Goal: Task Accomplishment & Management: Manage account settings

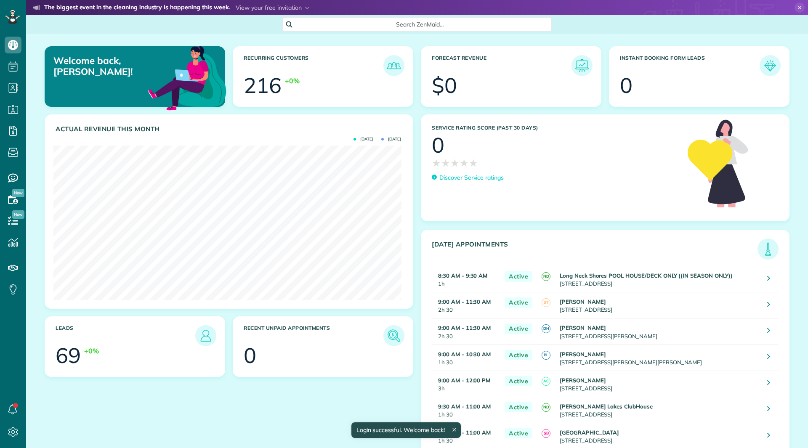
scroll to position [154, 347]
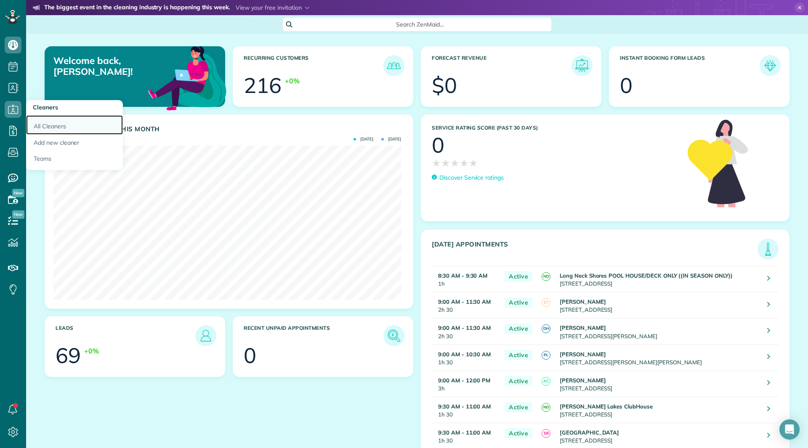
click at [35, 125] on link "All Cleaners" at bounding box center [74, 124] width 97 height 19
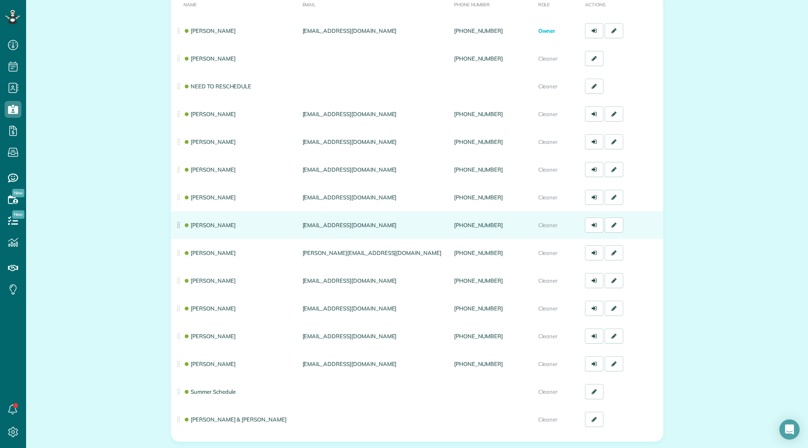
scroll to position [126, 0]
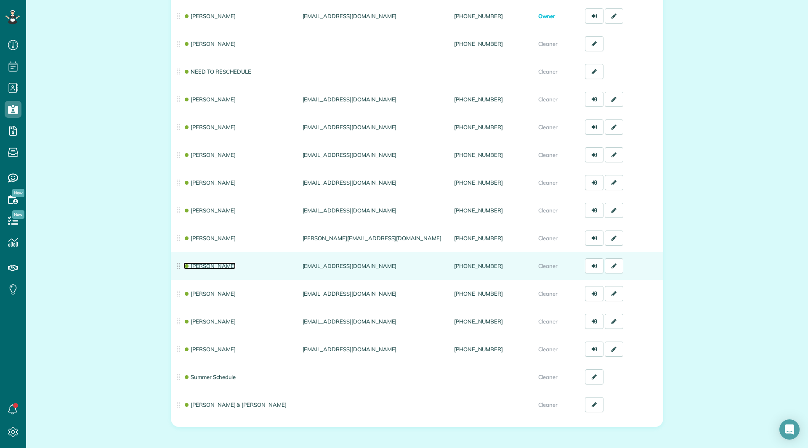
click at [206, 264] on link "[PERSON_NAME]" at bounding box center [209, 265] width 52 height 7
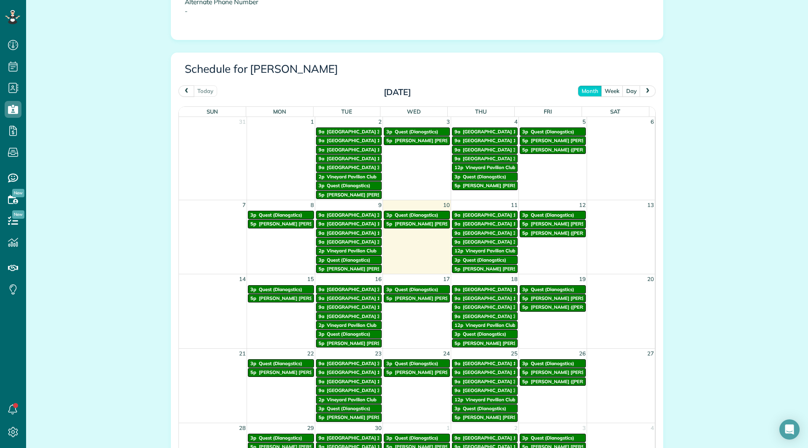
scroll to position [463, 0]
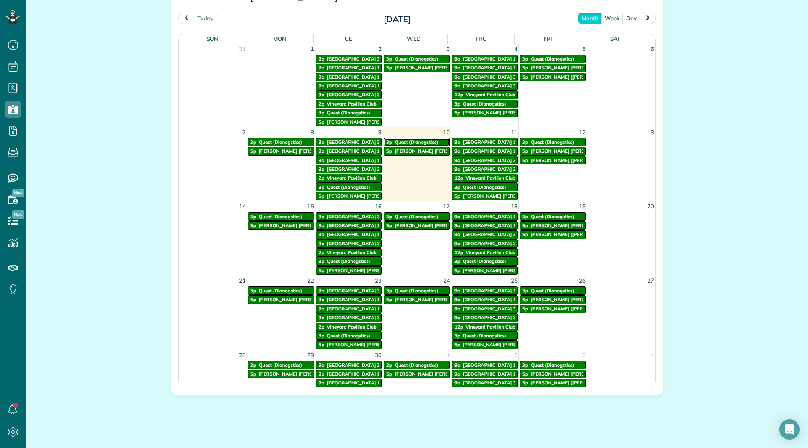
click at [402, 145] on span "Quest (Dianogstics)" at bounding box center [416, 142] width 43 height 6
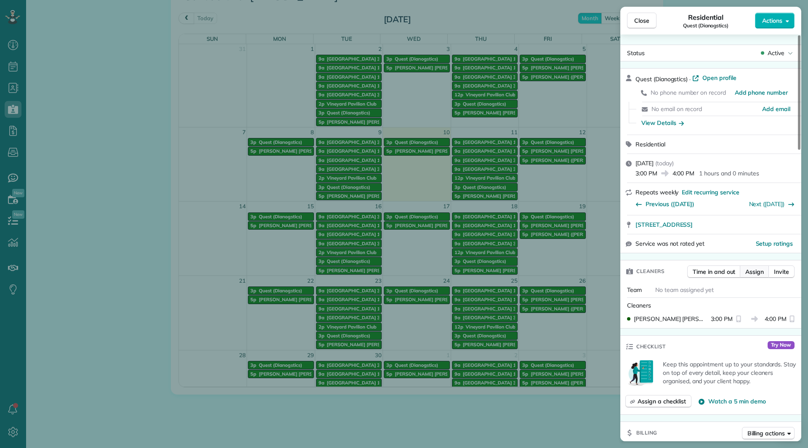
click at [760, 273] on span "Assign" at bounding box center [754, 272] width 19 height 8
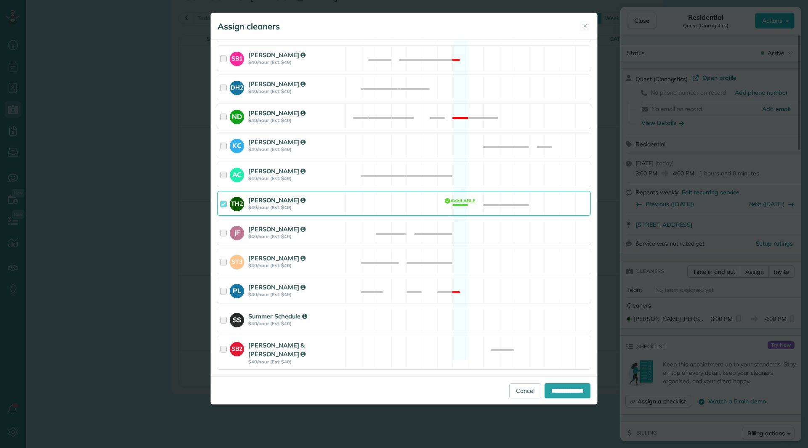
scroll to position [252, 0]
click at [313, 201] on div "[PERSON_NAME]" at bounding box center [295, 199] width 94 height 9
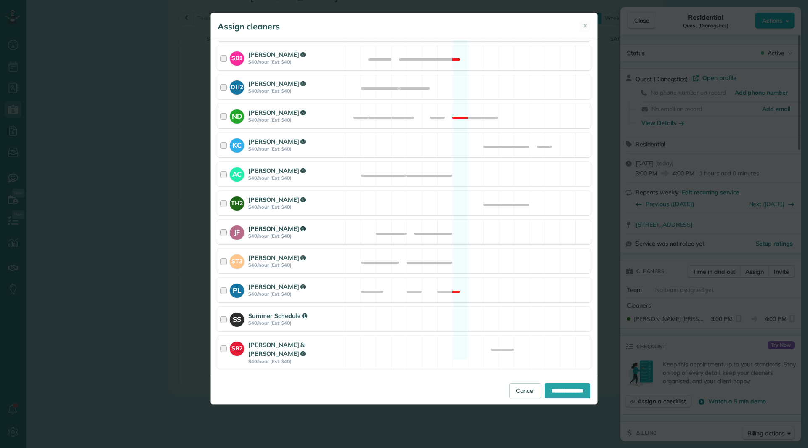
scroll to position [268, 0]
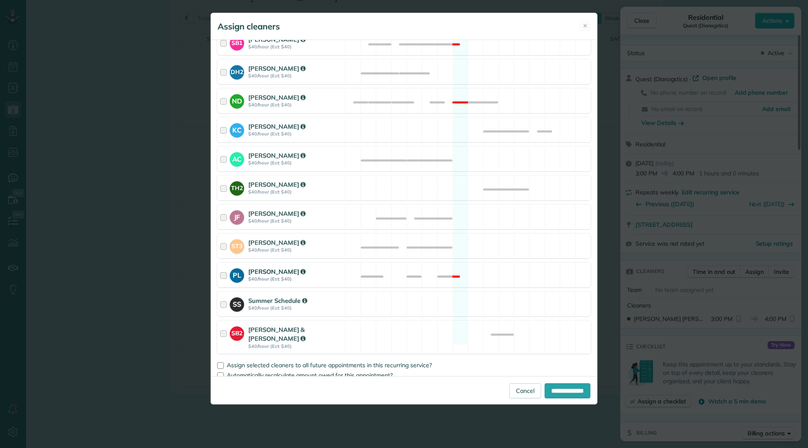
click at [225, 279] on div at bounding box center [225, 275] width 10 height 16
click at [568, 386] on input "**********" at bounding box center [567, 390] width 46 height 15
type input "**********"
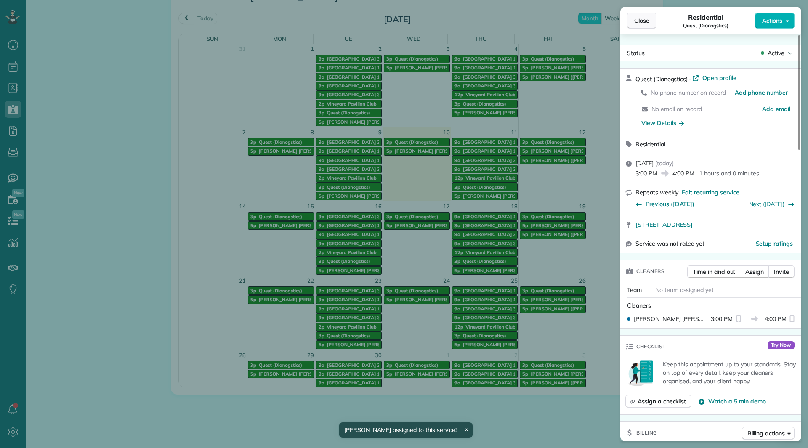
click at [635, 20] on span "Close" at bounding box center [641, 20] width 15 height 8
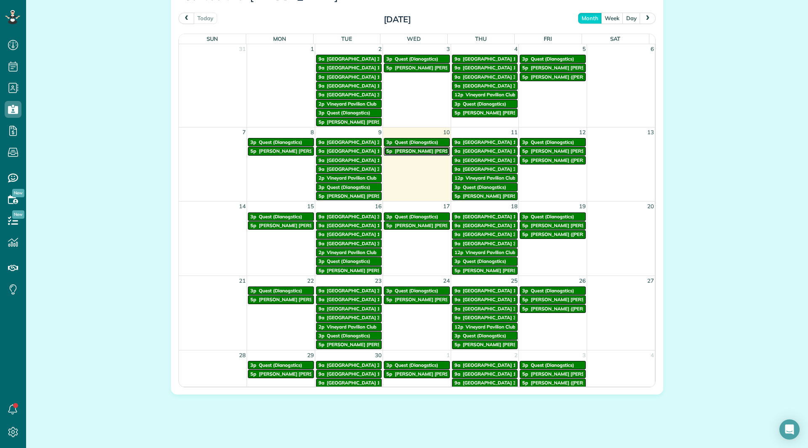
click at [412, 152] on span "Morgan Stanley Financial" at bounding box center [444, 151] width 99 height 6
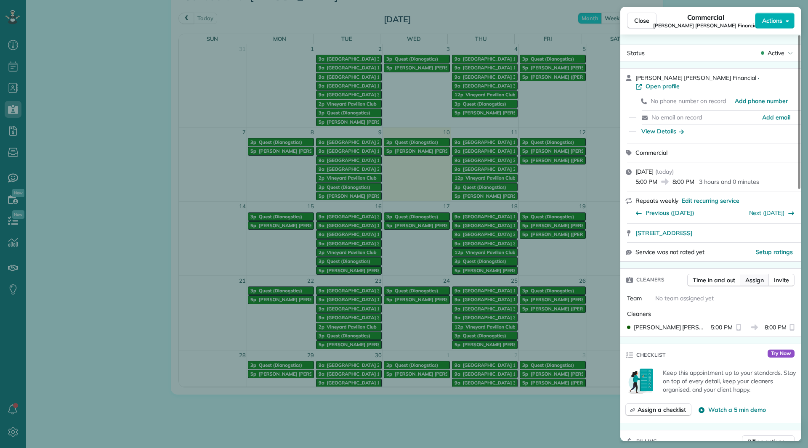
click at [761, 276] on span "Assign" at bounding box center [754, 280] width 19 height 8
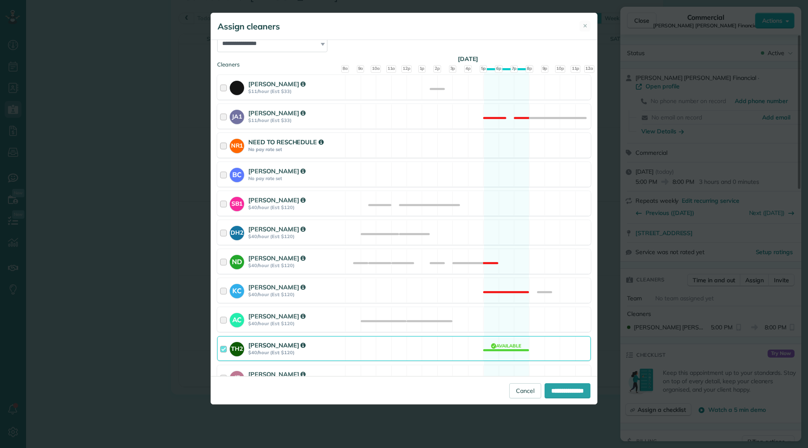
scroll to position [168, 0]
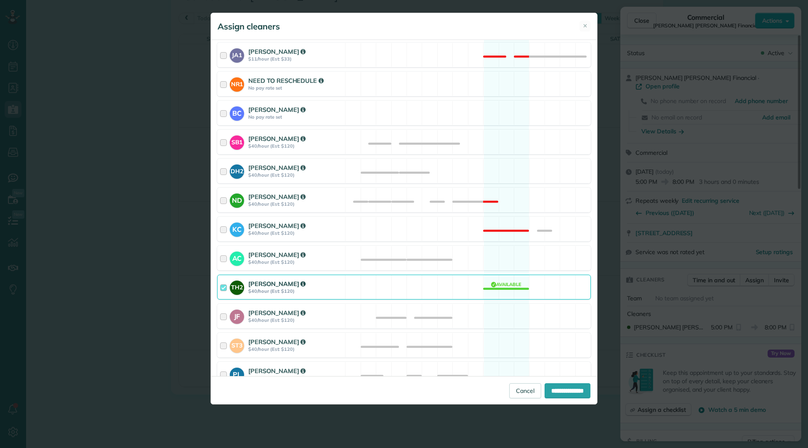
click at [300, 291] on strong "$40/hour (Est: $120)" at bounding box center [295, 291] width 94 height 6
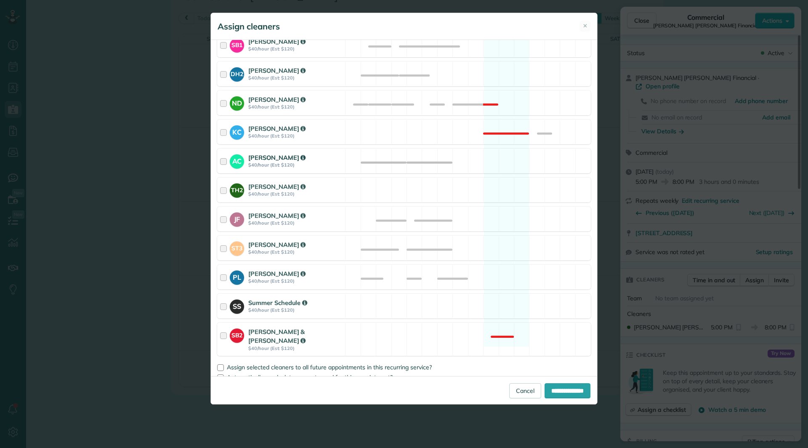
scroll to position [268, 0]
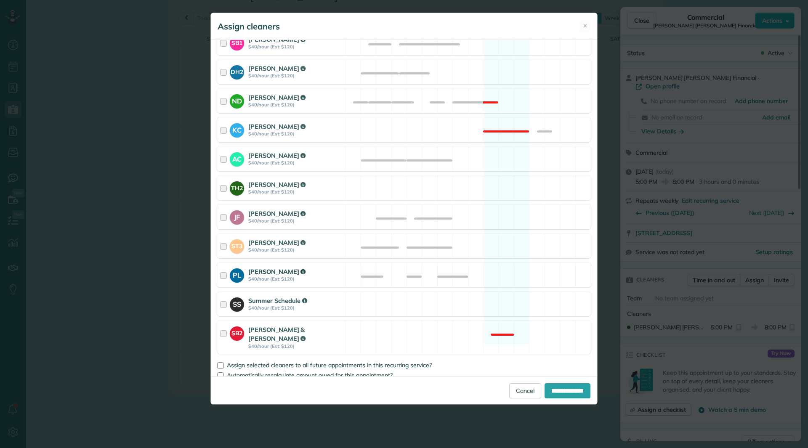
click at [292, 273] on div "[PERSON_NAME]" at bounding box center [295, 271] width 94 height 9
click at [562, 387] on input "**********" at bounding box center [567, 390] width 46 height 15
type input "**********"
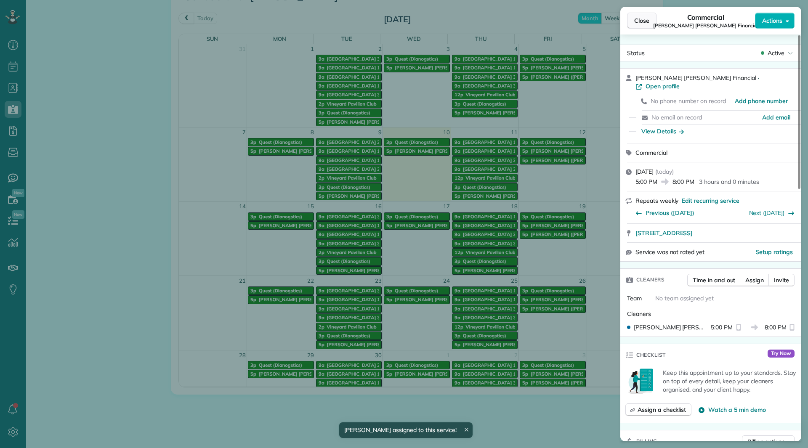
click at [647, 13] on button "Close" at bounding box center [641, 21] width 29 height 16
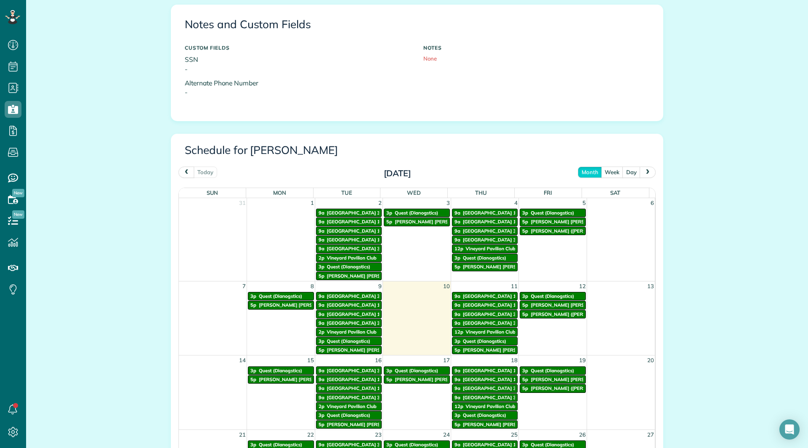
scroll to position [126, 0]
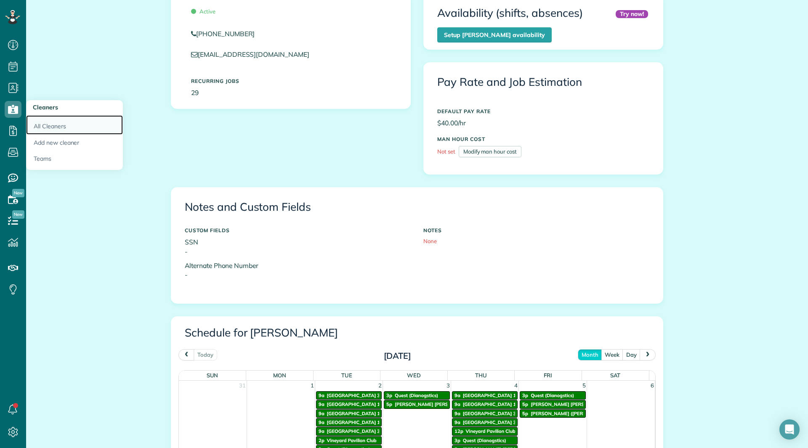
click at [41, 123] on link "All Cleaners" at bounding box center [74, 124] width 97 height 19
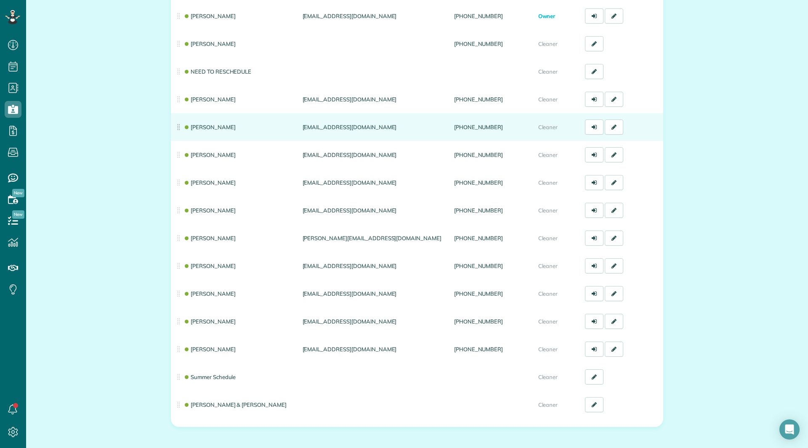
scroll to position [167, 0]
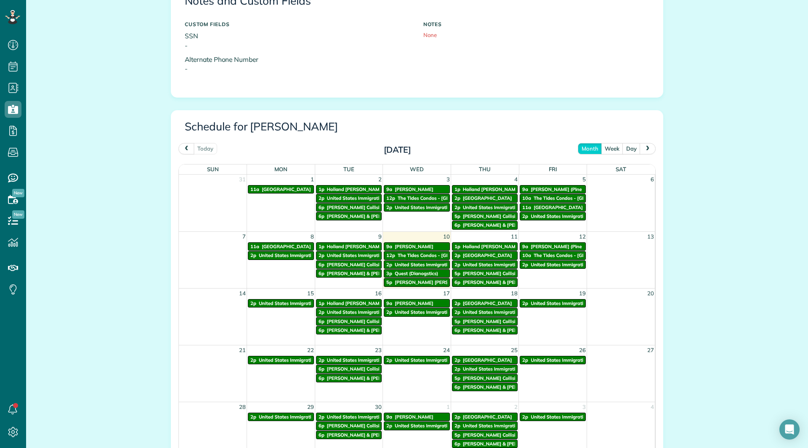
scroll to position [337, 0]
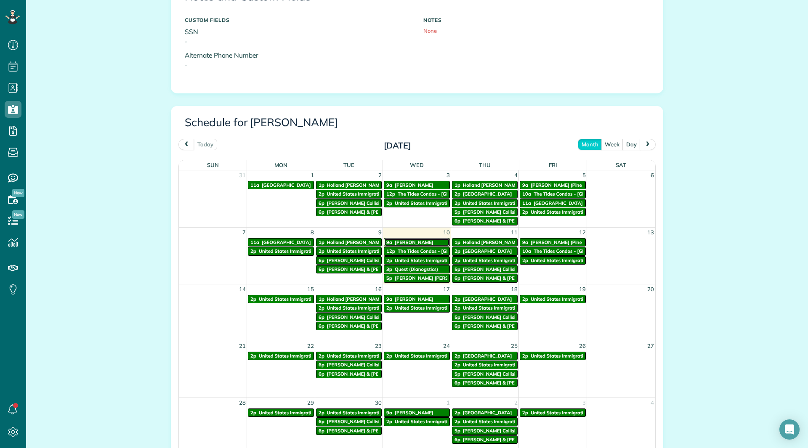
click at [411, 244] on span "[PERSON_NAME]" at bounding box center [414, 242] width 39 height 6
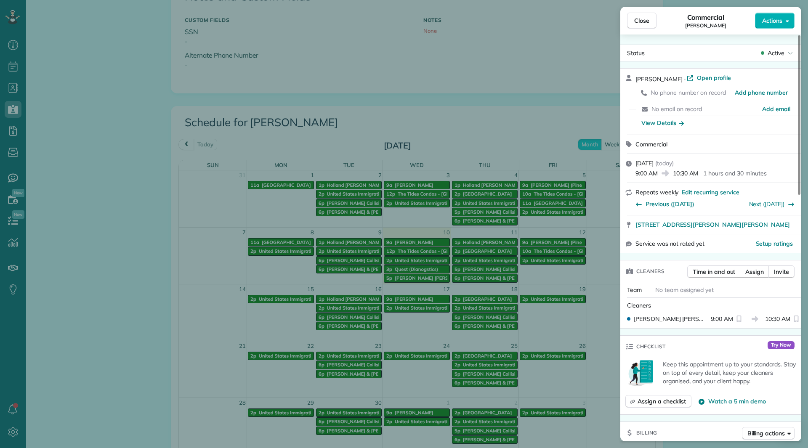
click at [771, 21] on span "Actions" at bounding box center [772, 20] width 20 height 8
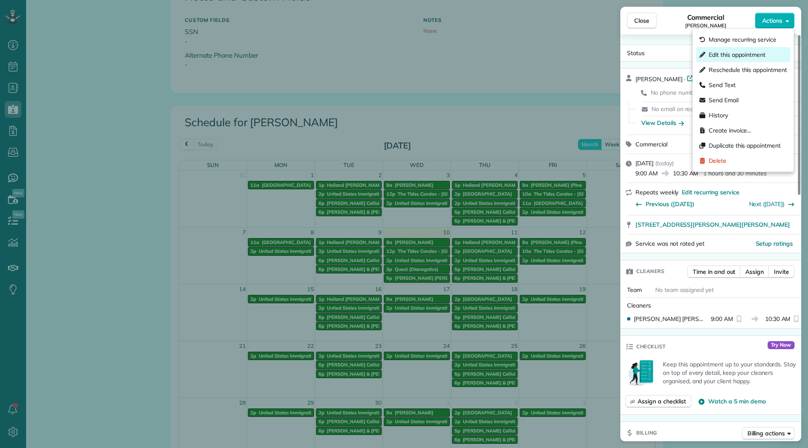
click at [741, 56] on span "Edit this appointment" at bounding box center [736, 54] width 57 height 8
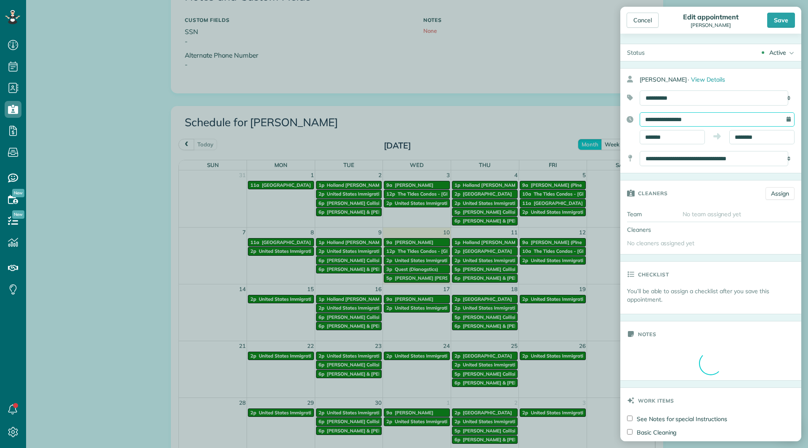
click at [666, 123] on input "**********" at bounding box center [716, 119] width 155 height 14
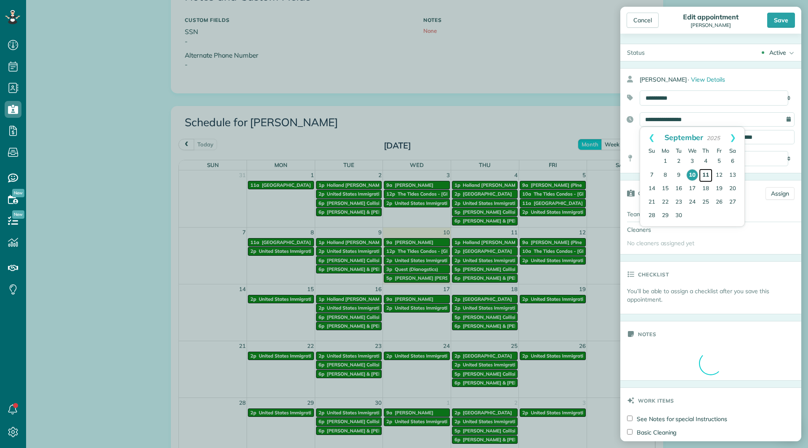
click at [702, 176] on link "11" at bounding box center [705, 175] width 13 height 13
type input "**********"
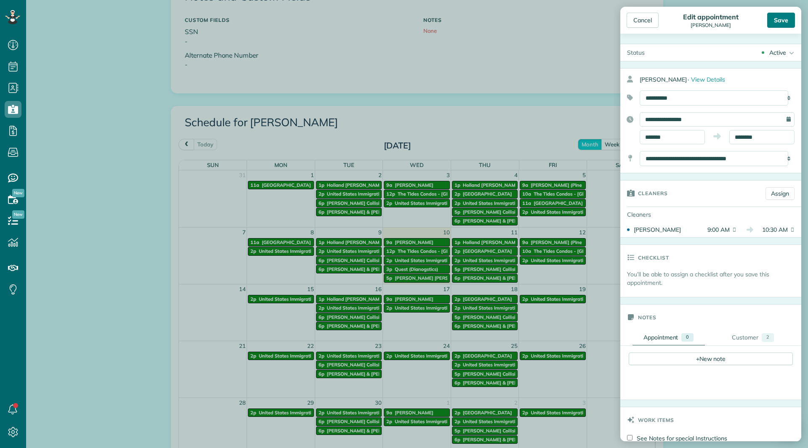
click at [782, 19] on div "Save" at bounding box center [781, 20] width 28 height 15
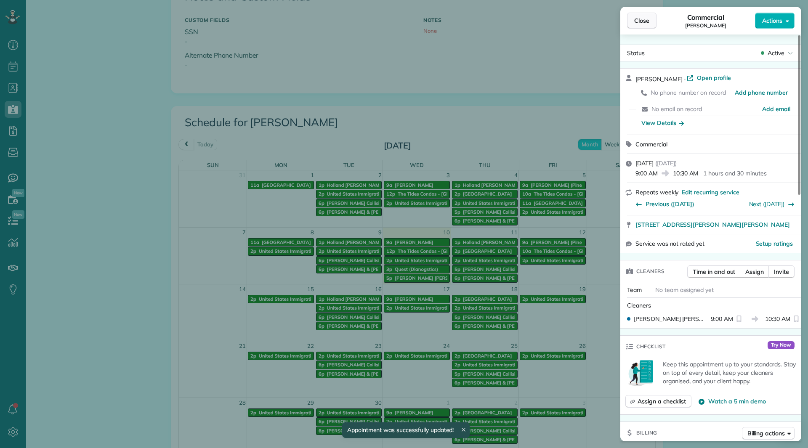
click at [630, 23] on button "Close" at bounding box center [641, 21] width 29 height 16
